Goal: Information Seeking & Learning: Learn about a topic

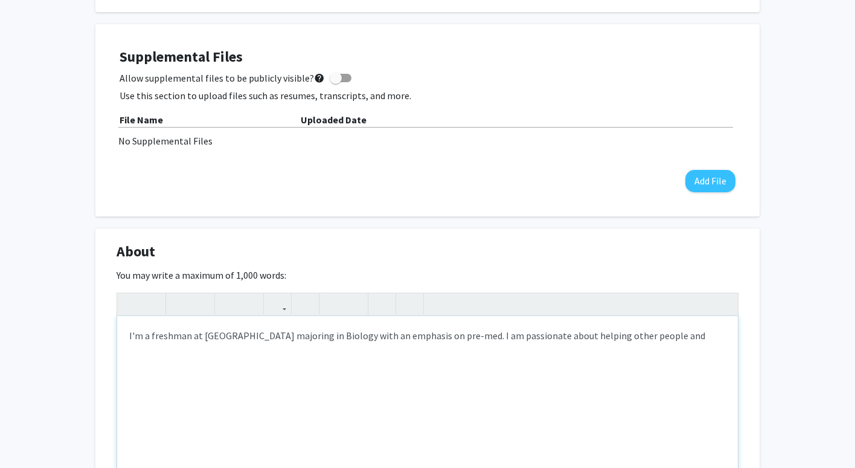
scroll to position [314, 0]
click at [680, 349] on div "I'm a freshman at [GEOGRAPHIC_DATA] majoring in Biology with an emphasis on pre…" at bounding box center [427, 407] width 621 height 181
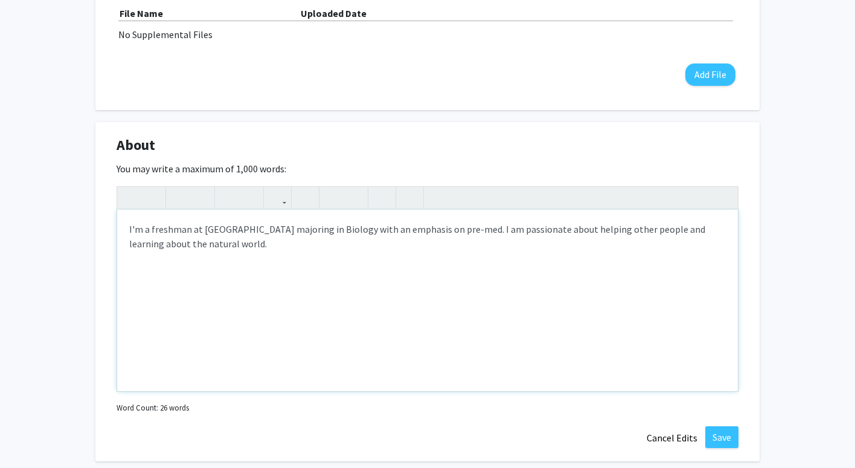
scroll to position [457, 0]
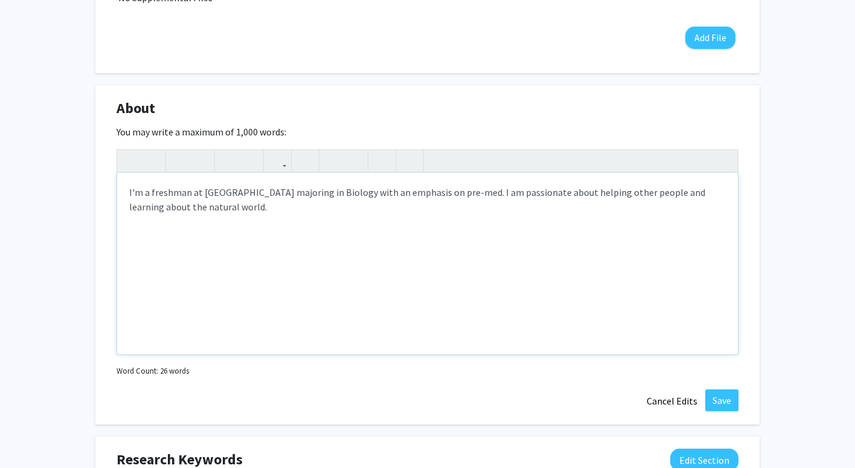
click at [265, 211] on div "I'm a freshman at [GEOGRAPHIC_DATA] majoring in Biology with an emphasis on pre…" at bounding box center [427, 263] width 621 height 181
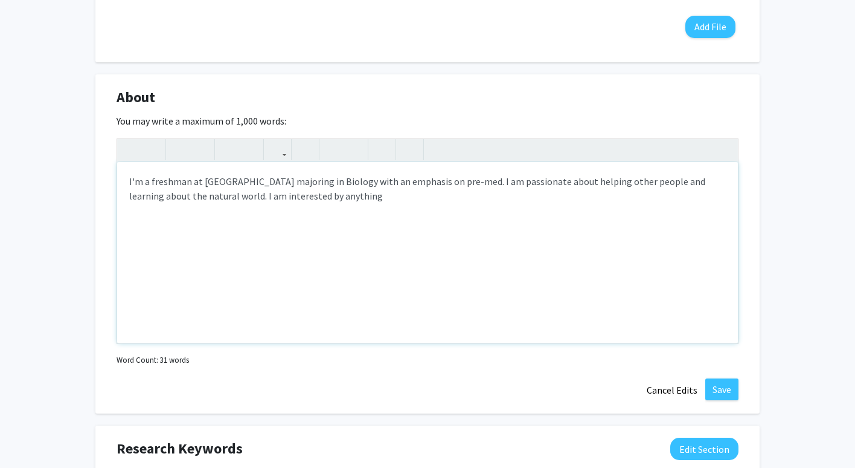
click at [262, 202] on div "I'm a freshman at [GEOGRAPHIC_DATA] majoring in Biology with an emphasis on pre…" at bounding box center [427, 252] width 621 height 181
click at [320, 196] on div "I'm a freshman at [GEOGRAPHIC_DATA] majoring in Biology with an emphasis on pre…" at bounding box center [427, 252] width 621 height 181
click at [263, 195] on div "I'm a freshman at [GEOGRAPHIC_DATA] majoring in Biology with an emphasis on pre…" at bounding box center [427, 252] width 621 height 181
click at [321, 206] on div "I'm a freshman at [GEOGRAPHIC_DATA] majoring in Biology with an emphasis on pre…" at bounding box center [427, 252] width 621 height 181
click at [388, 193] on div "I'm a freshman at [GEOGRAPHIC_DATA] majoring in Biology with an emphasis on pre…" at bounding box center [427, 252] width 621 height 181
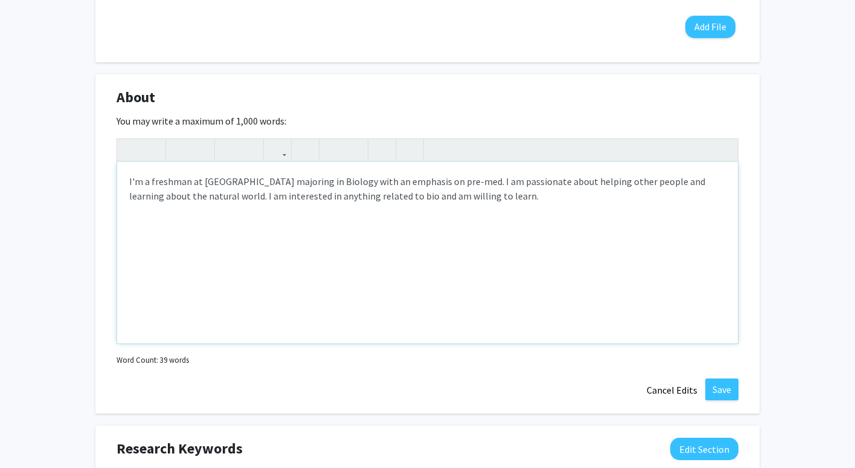
click at [508, 172] on div "I'm a freshman at [GEOGRAPHIC_DATA] majoring in Biology with an emphasis on pre…" at bounding box center [427, 252] width 621 height 181
click at [483, 185] on div "I'm a freshman at [GEOGRAPHIC_DATA] majoring in Biology with an emphasis on pre…" at bounding box center [427, 252] width 621 height 181
click at [471, 198] on div "I'm a freshman at [GEOGRAPHIC_DATA] majoring in Biology with an emphasis on pre…" at bounding box center [427, 252] width 621 height 181
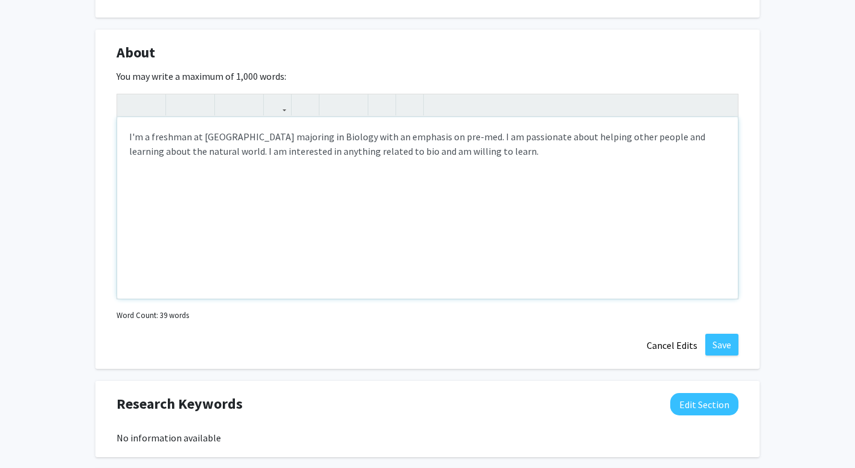
scroll to position [514, 0]
type textarea "I'm a freshman at [GEOGRAPHIC_DATA] majoring in Biology with an emphasis on pre…"
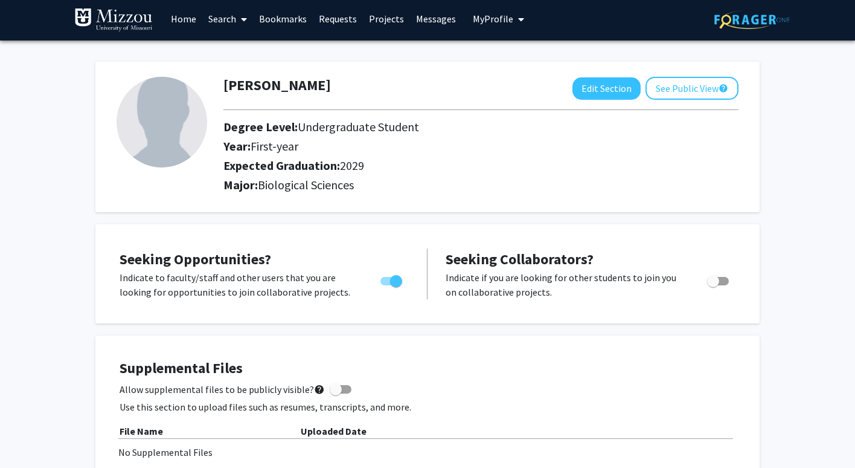
scroll to position [0, 0]
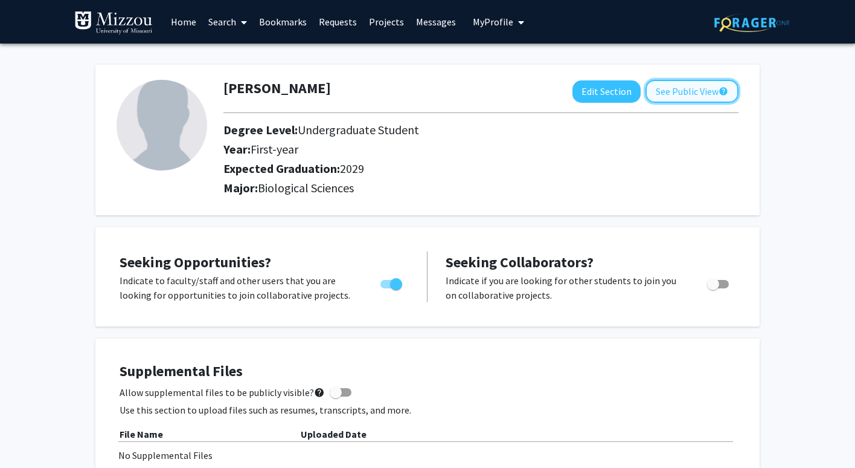
click at [670, 83] on button "See Public View help" at bounding box center [692, 91] width 93 height 23
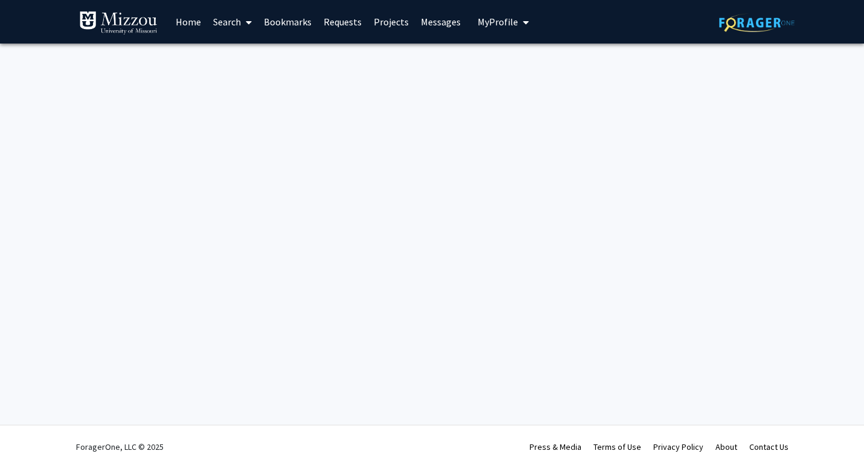
click at [226, 21] on link "Search" at bounding box center [232, 22] width 51 height 42
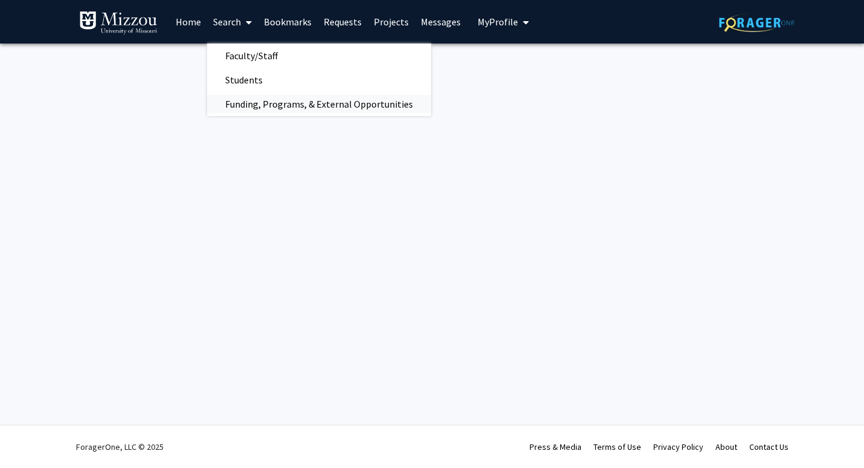
click at [239, 102] on span "Funding, Programs, & External Opportunities" at bounding box center [319, 104] width 224 height 24
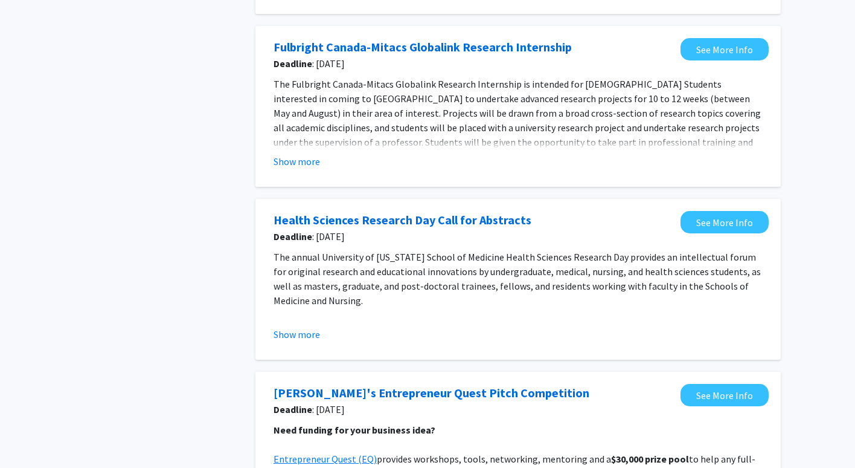
scroll to position [271, 0]
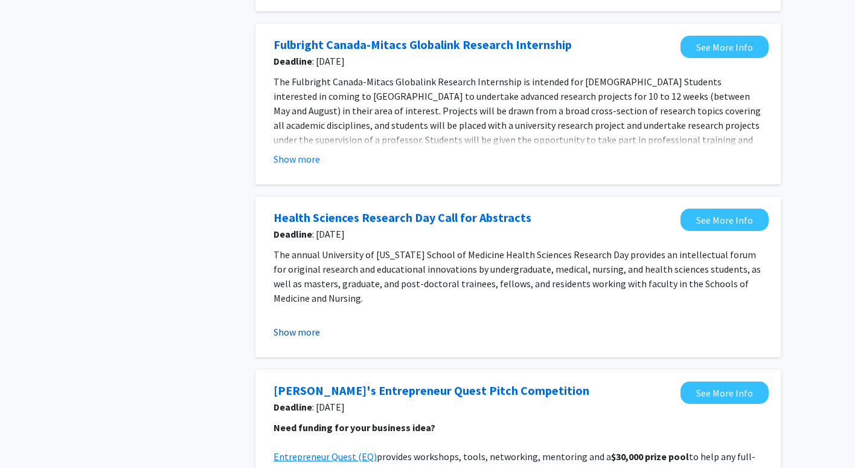
click at [302, 330] on button "Show more" at bounding box center [297, 331] width 47 height 14
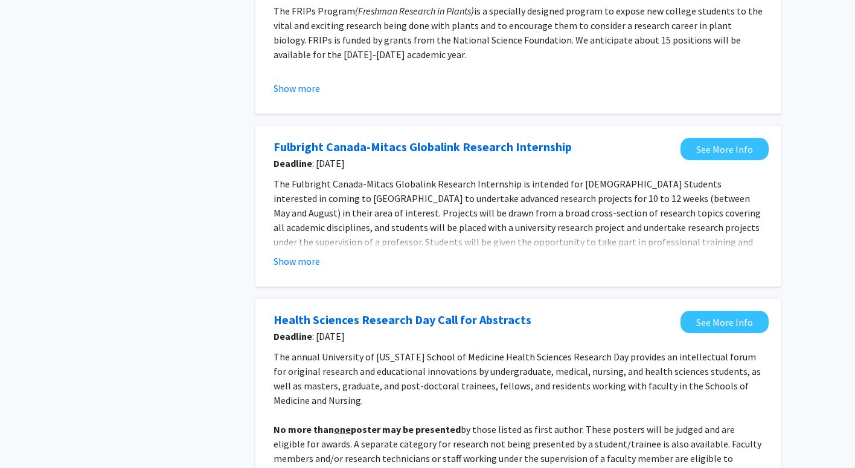
scroll to position [0, 0]
